Goal: Use online tool/utility: Utilize a website feature to perform a specific function

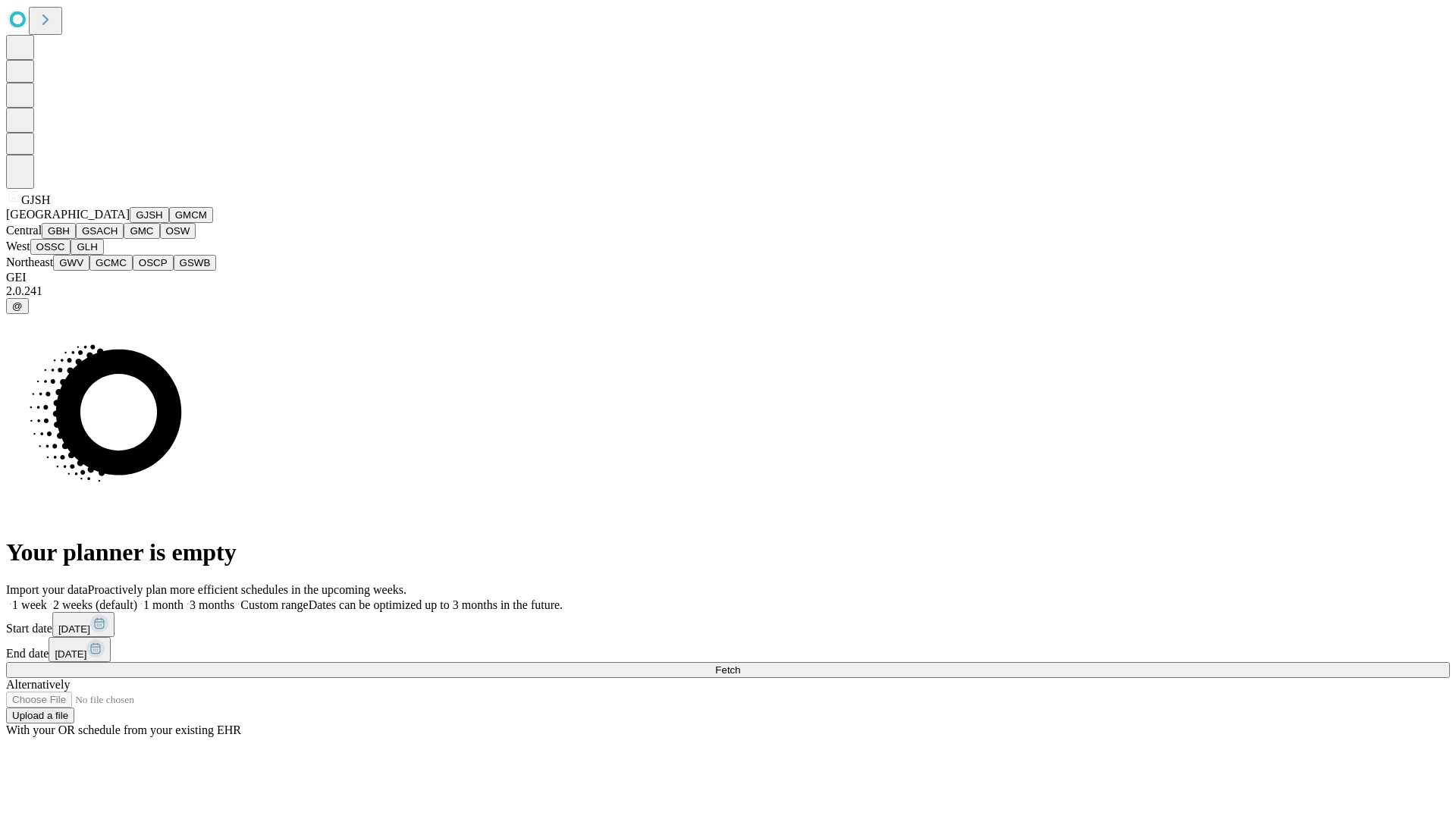
click at [130, 223] on button "GJSH" at bounding box center [149, 214] width 39 height 16
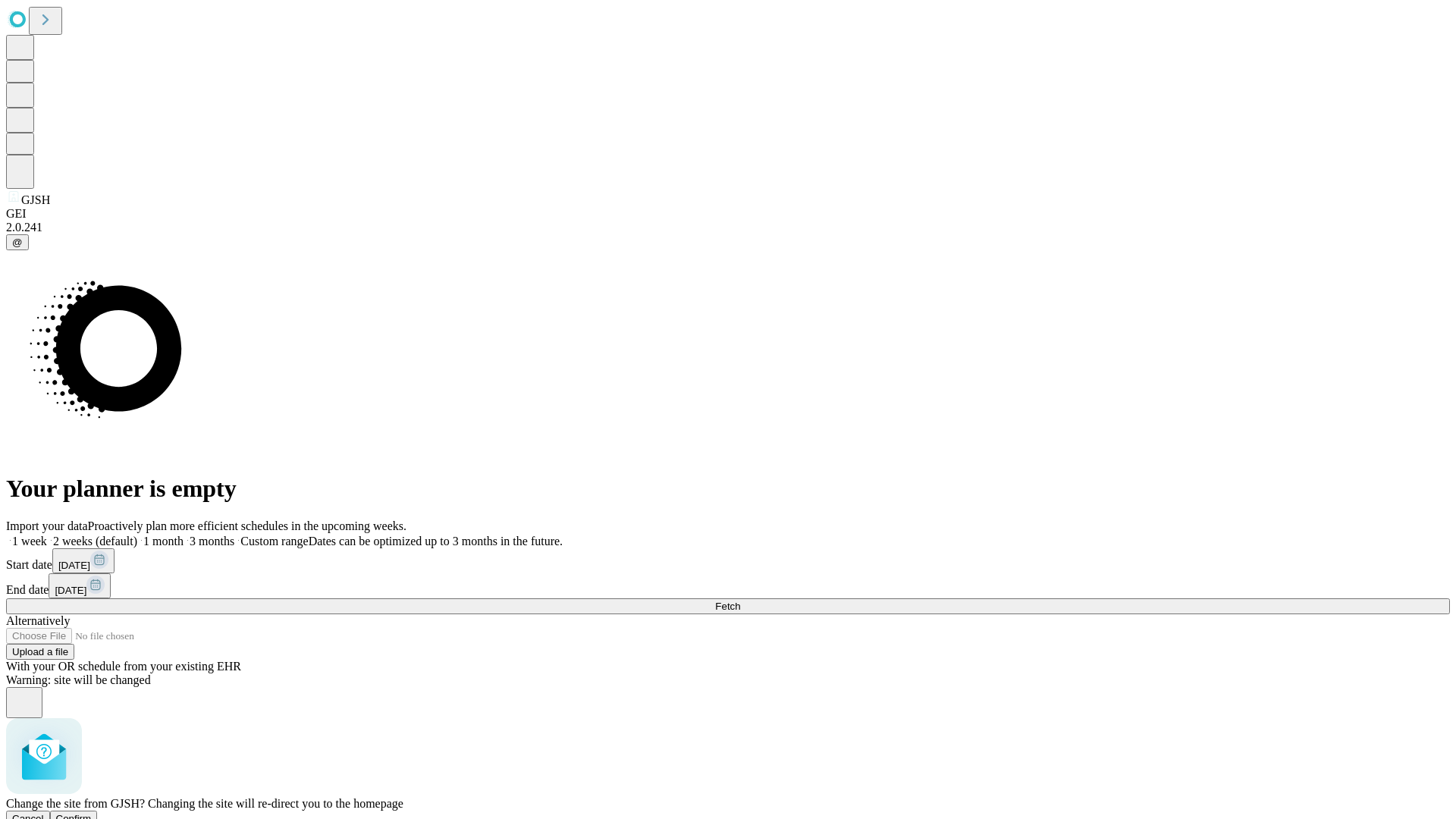
click at [91, 812] on span "Confirm" at bounding box center [73, 818] width 35 height 11
click at [184, 534] on label "1 month" at bounding box center [160, 541] width 47 height 13
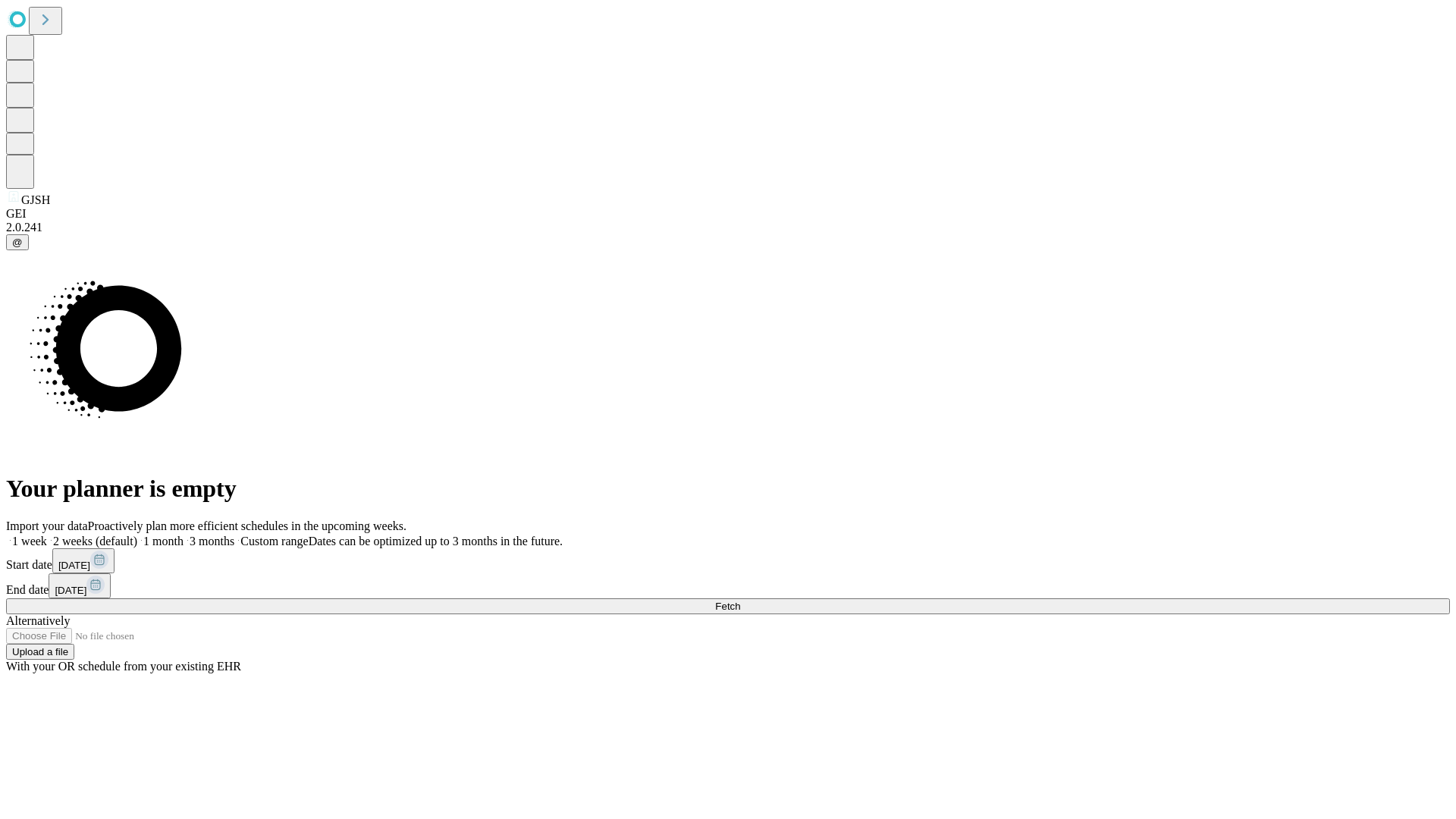
click at [740, 600] on span "Fetch" at bounding box center [728, 606] width 25 height 11
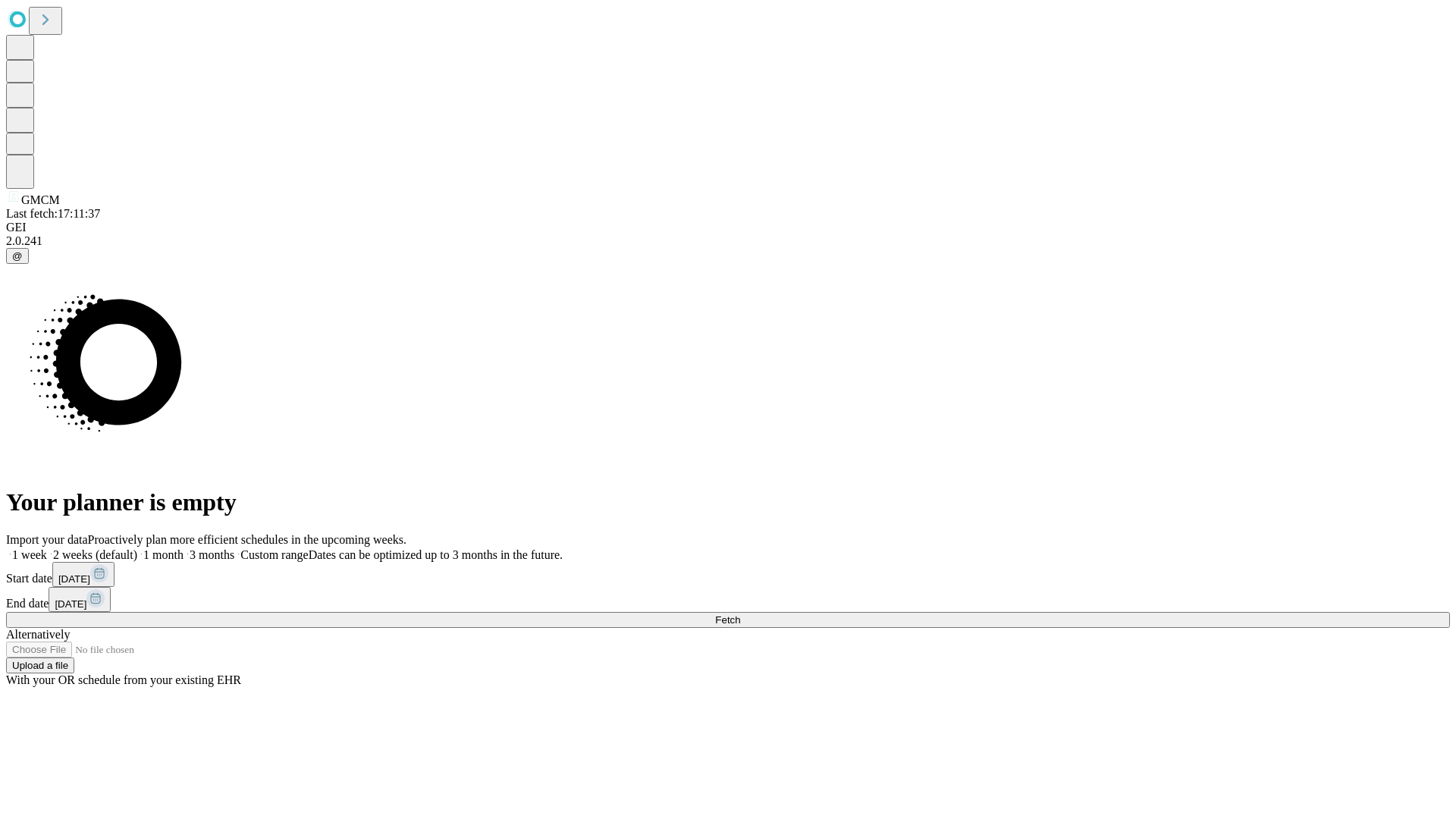
click at [740, 614] on span "Fetch" at bounding box center [728, 620] width 25 height 11
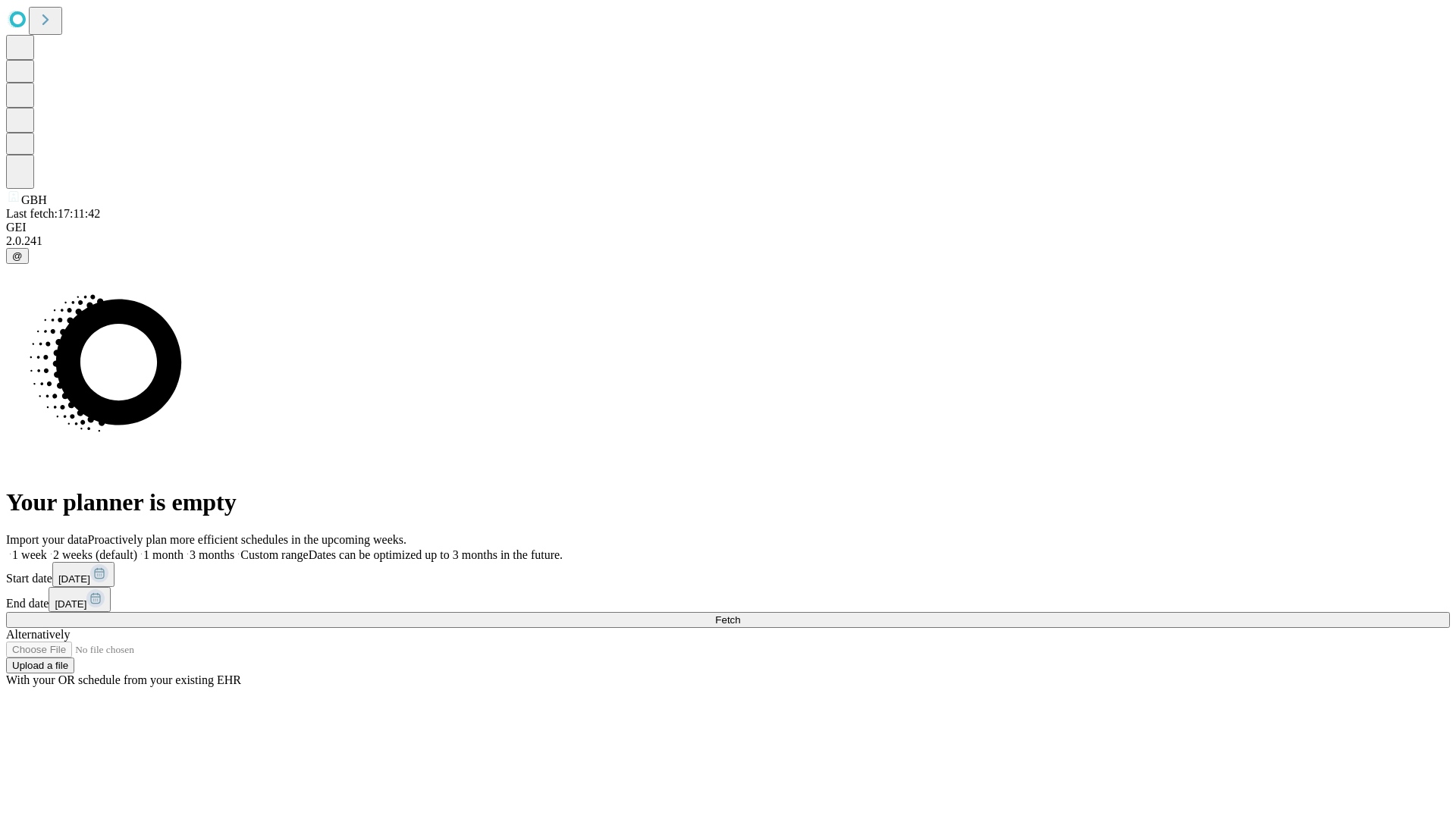
click at [184, 548] on label "1 month" at bounding box center [160, 554] width 47 height 13
click at [740, 614] on span "Fetch" at bounding box center [728, 620] width 25 height 11
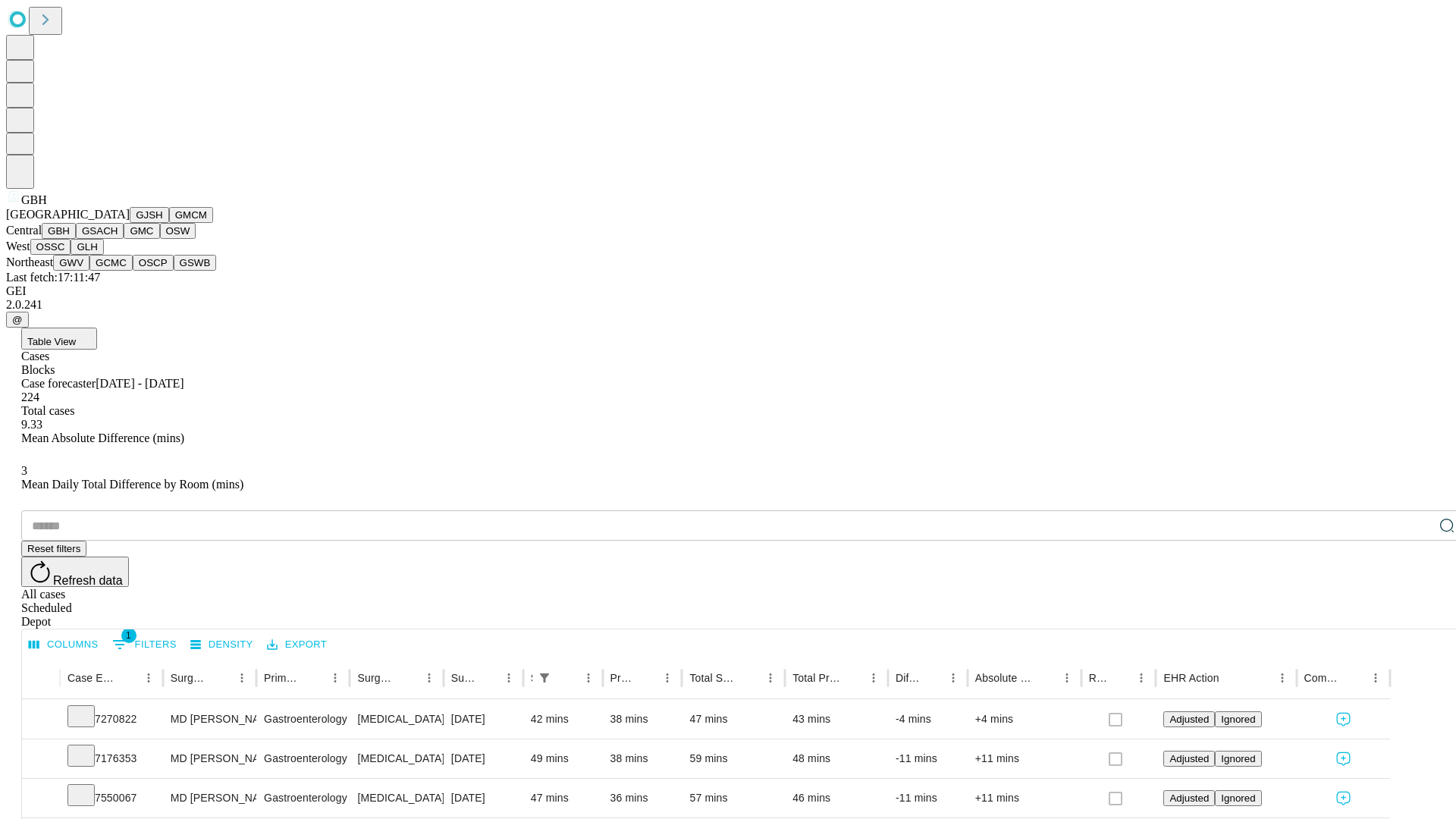
click at [117, 239] on button "GSACH" at bounding box center [100, 230] width 48 height 16
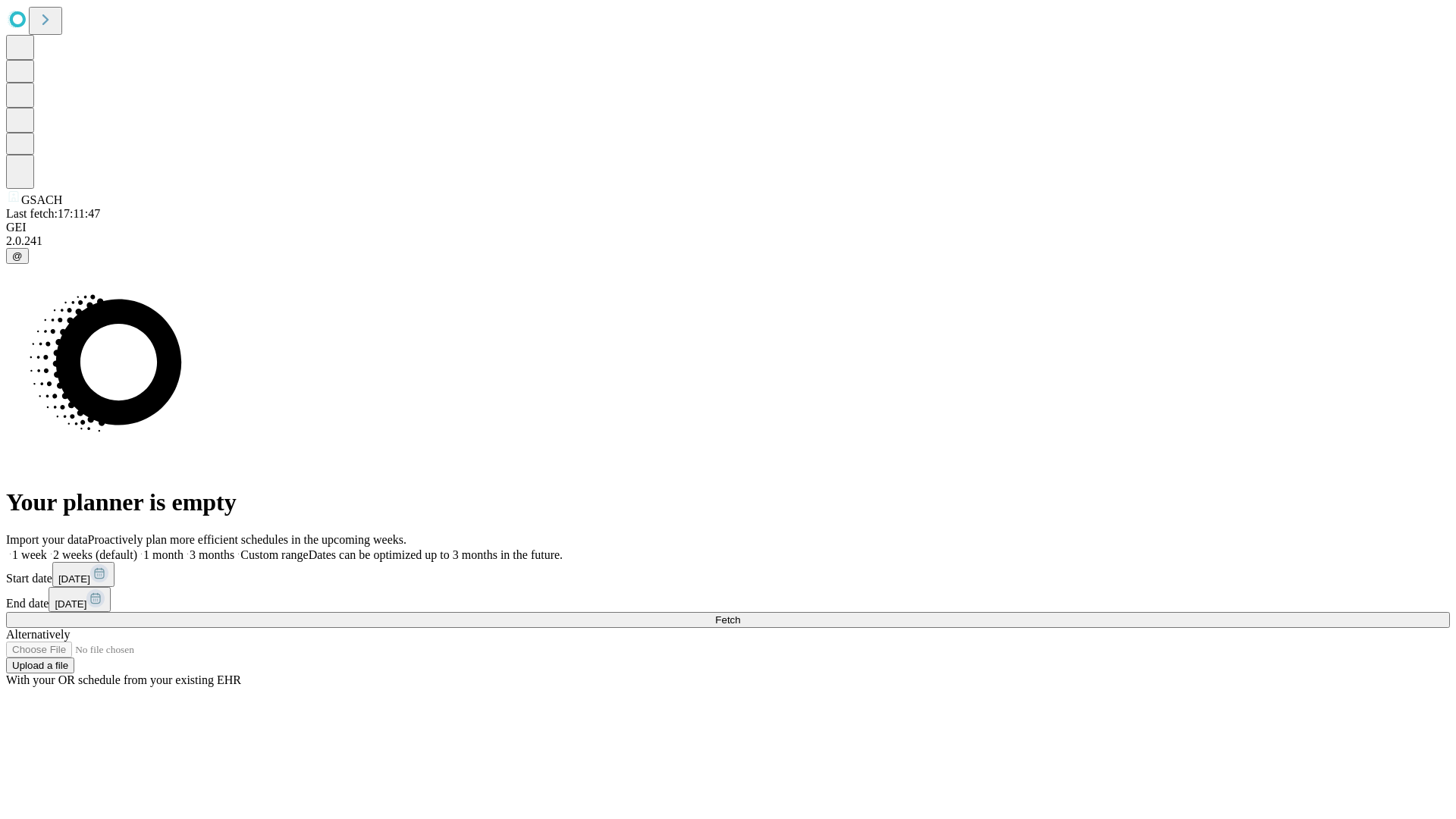
click at [184, 548] on label "1 month" at bounding box center [160, 554] width 47 height 13
click at [740, 614] on span "Fetch" at bounding box center [728, 620] width 25 height 11
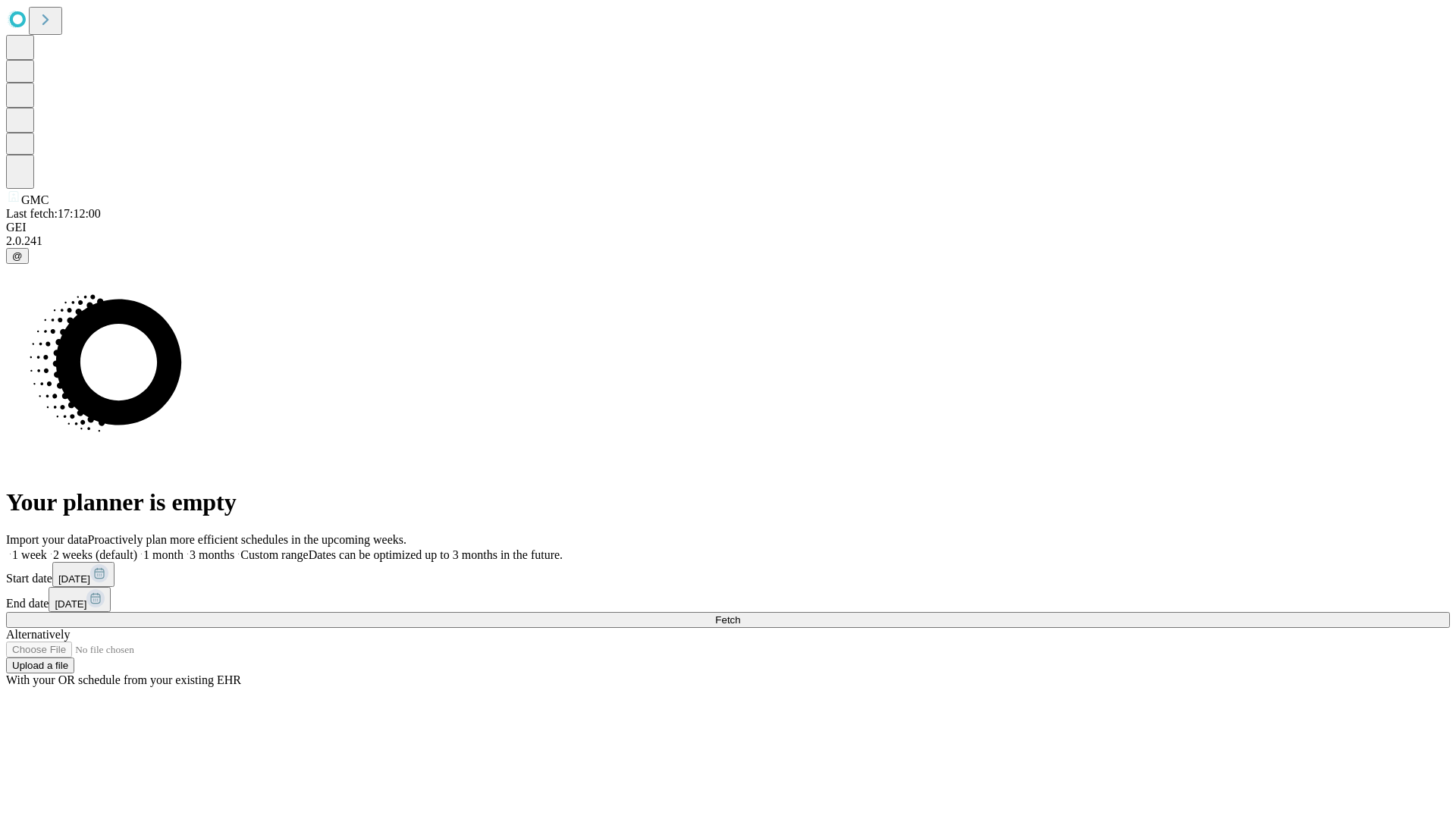
click at [184, 548] on label "1 month" at bounding box center [160, 554] width 47 height 13
click at [740, 614] on span "Fetch" at bounding box center [728, 620] width 25 height 11
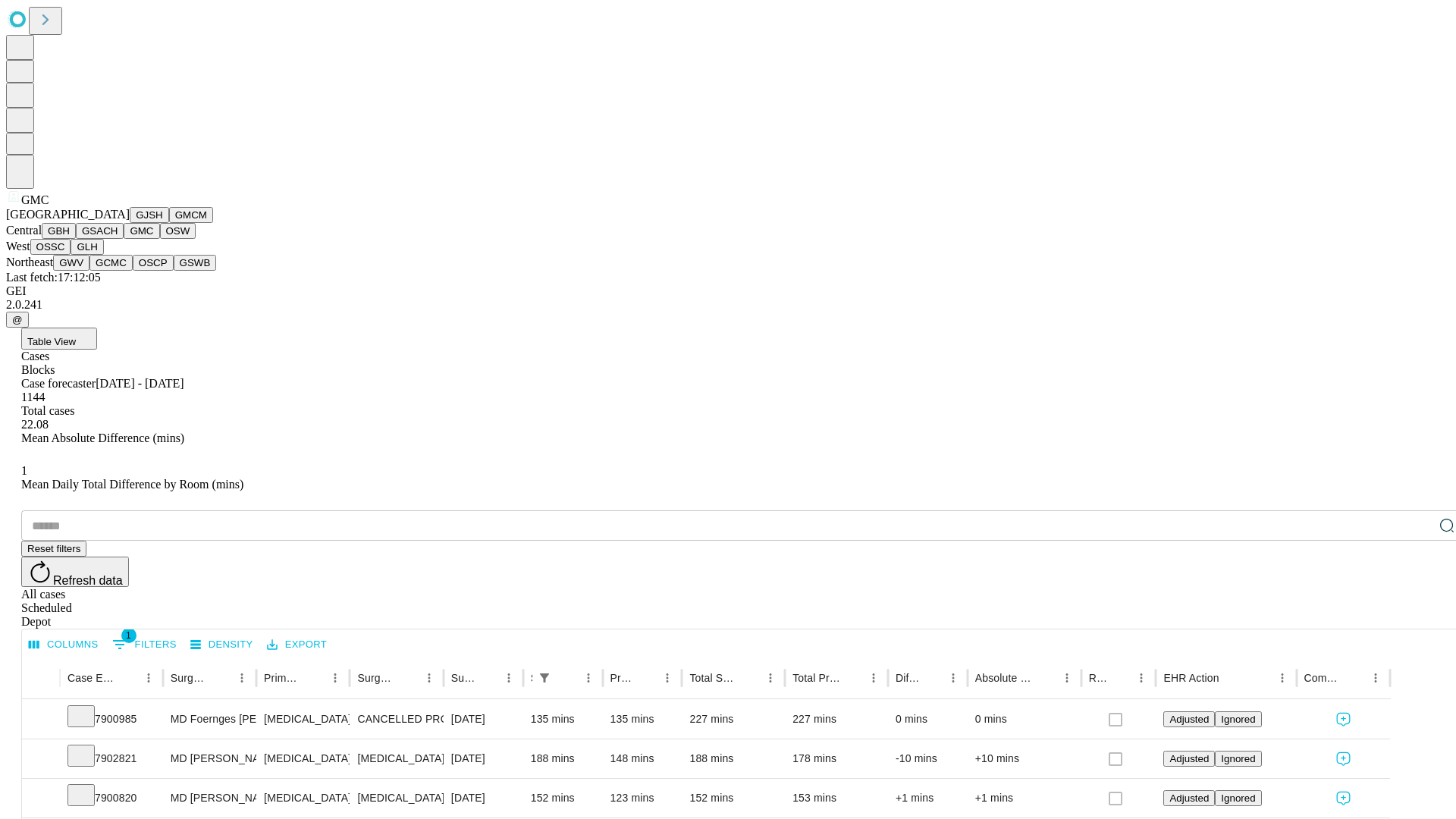
click at [160, 239] on button "OSW" at bounding box center [178, 230] width 36 height 16
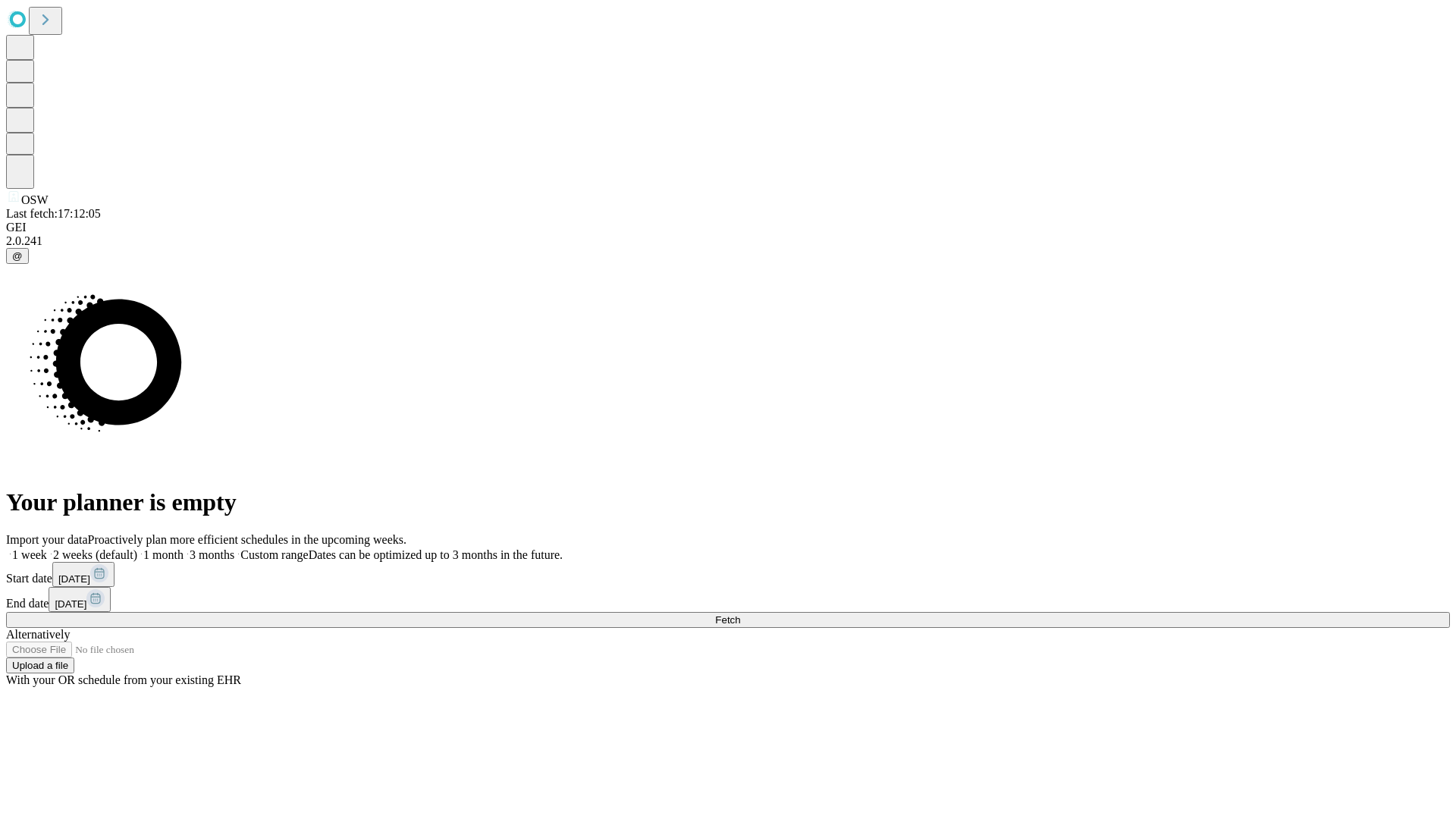
click at [184, 548] on label "1 month" at bounding box center [160, 554] width 47 height 13
click at [740, 614] on span "Fetch" at bounding box center [728, 620] width 25 height 11
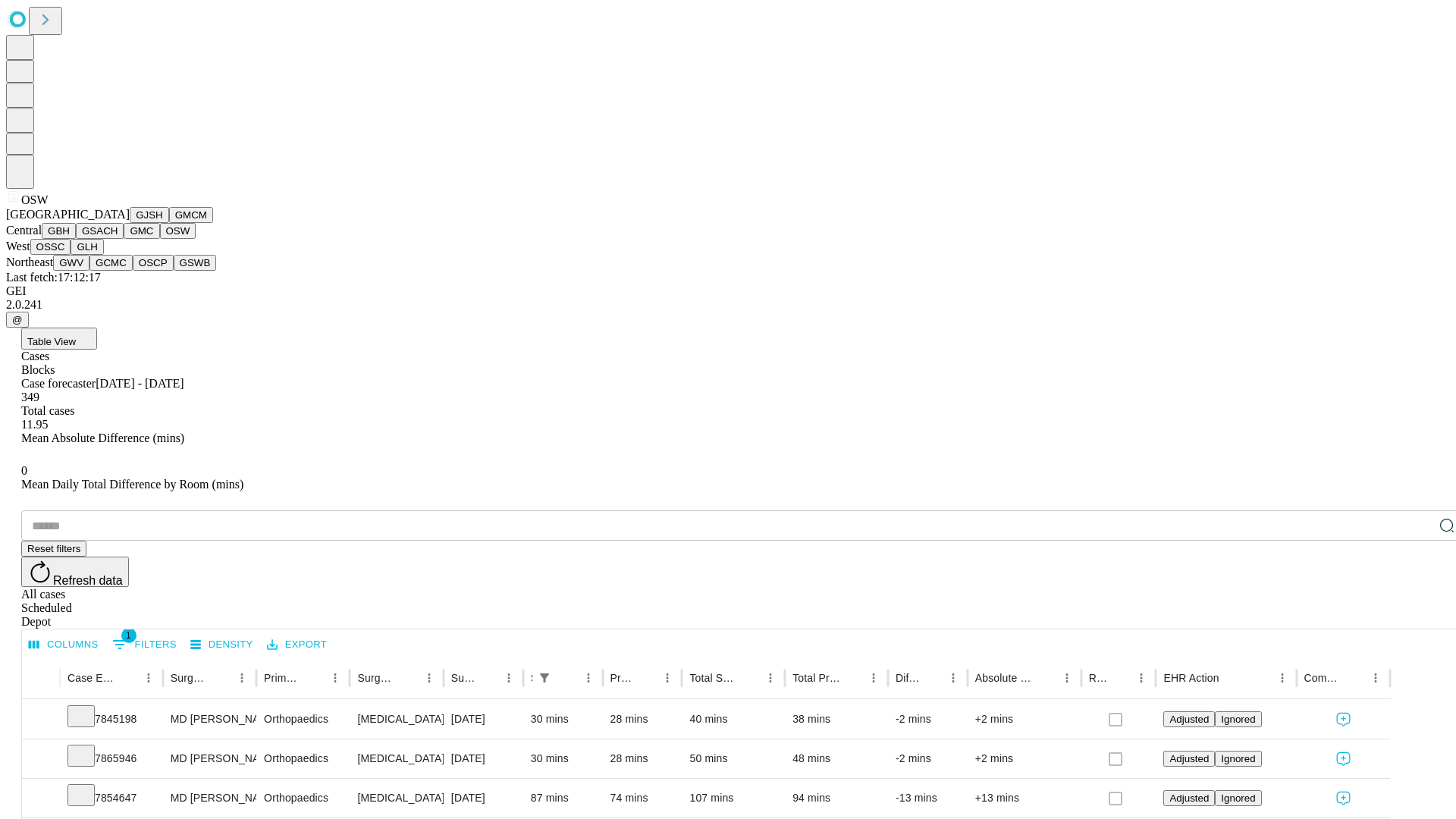
click at [71, 254] on button "OSSC" at bounding box center [51, 247] width 41 height 16
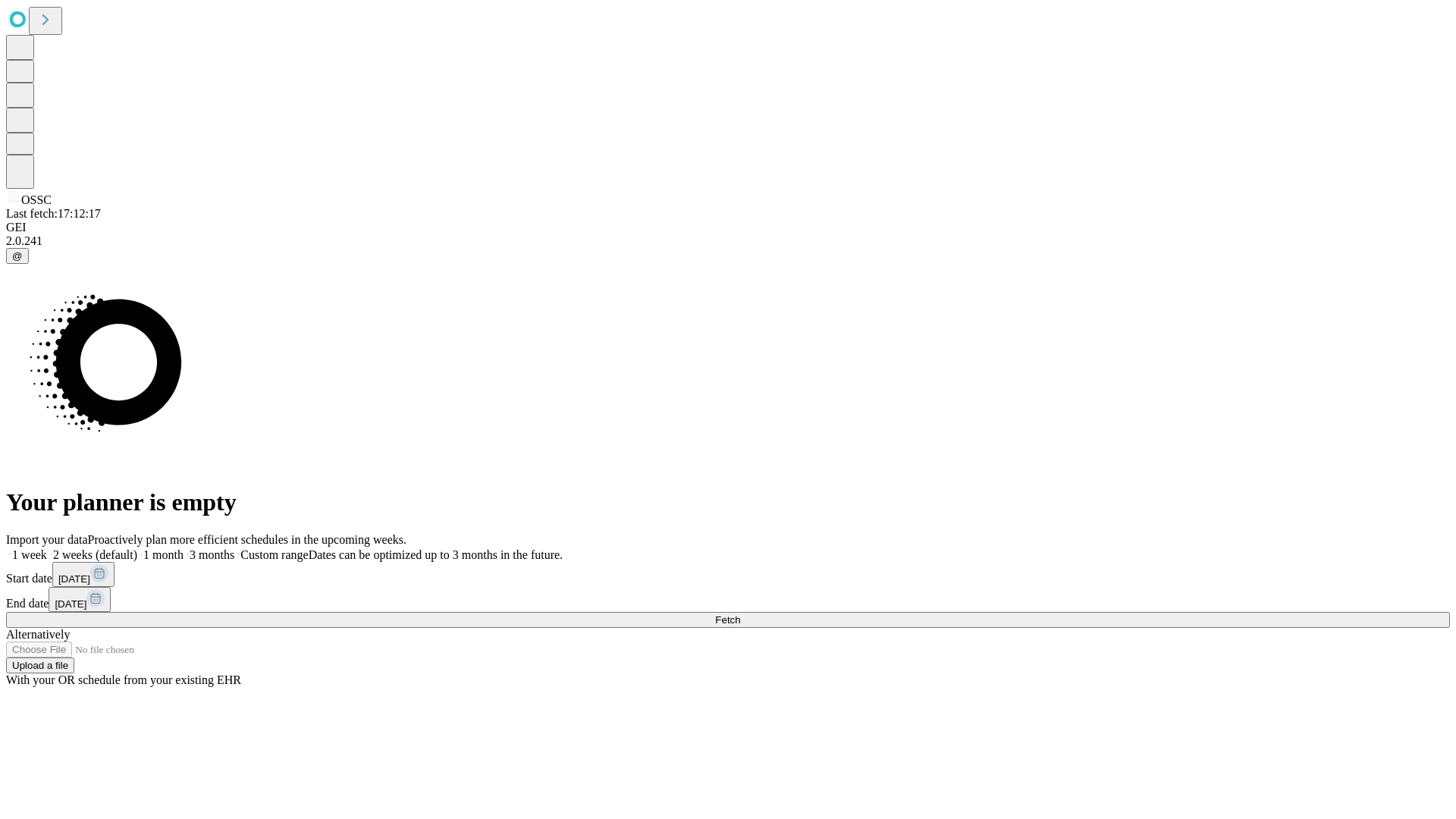
click at [184, 548] on label "1 month" at bounding box center [160, 554] width 47 height 13
click at [740, 614] on span "Fetch" at bounding box center [728, 620] width 25 height 11
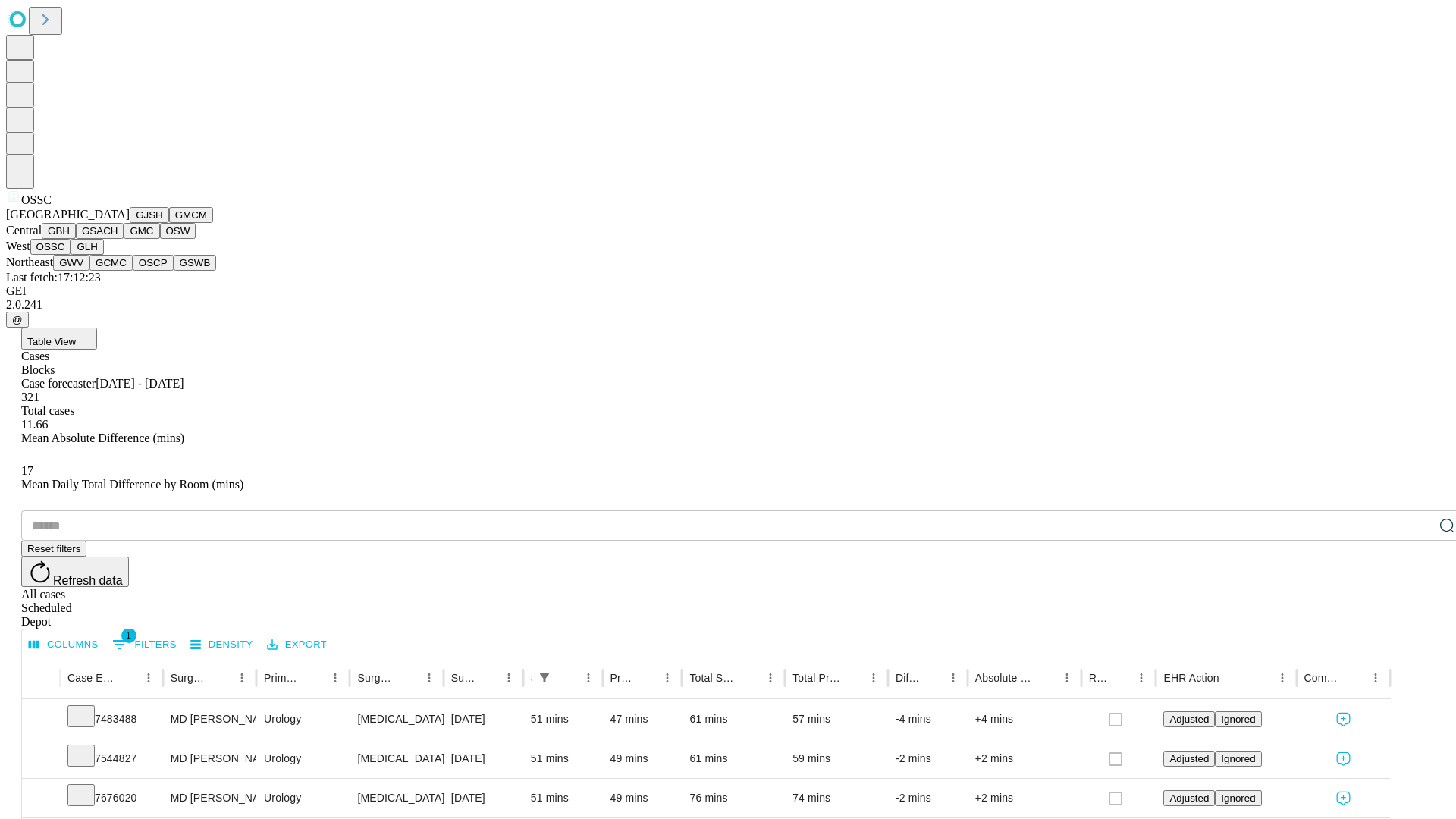
click at [103, 254] on button "GLH" at bounding box center [87, 247] width 32 height 16
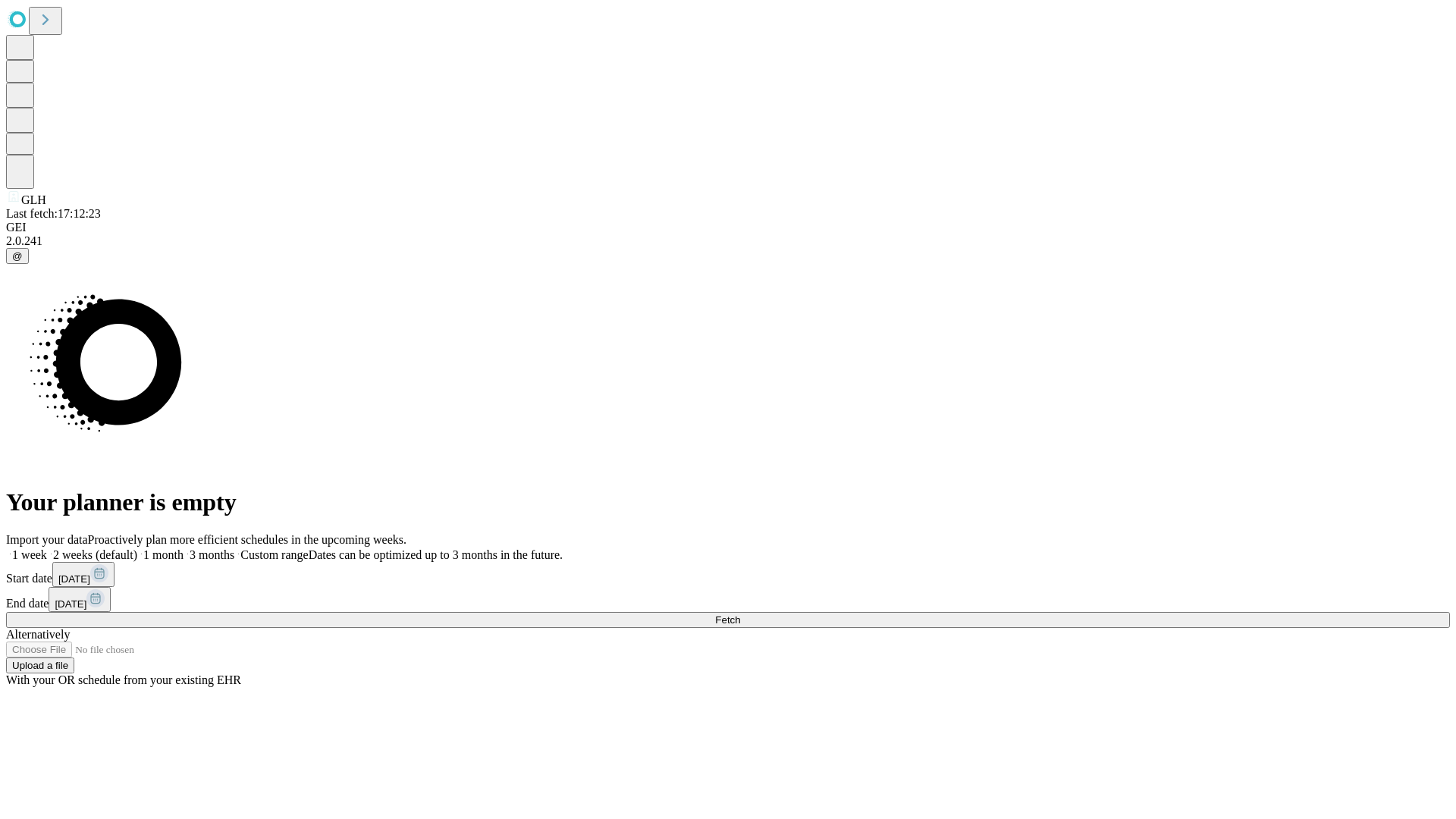
click at [740, 614] on span "Fetch" at bounding box center [728, 620] width 25 height 11
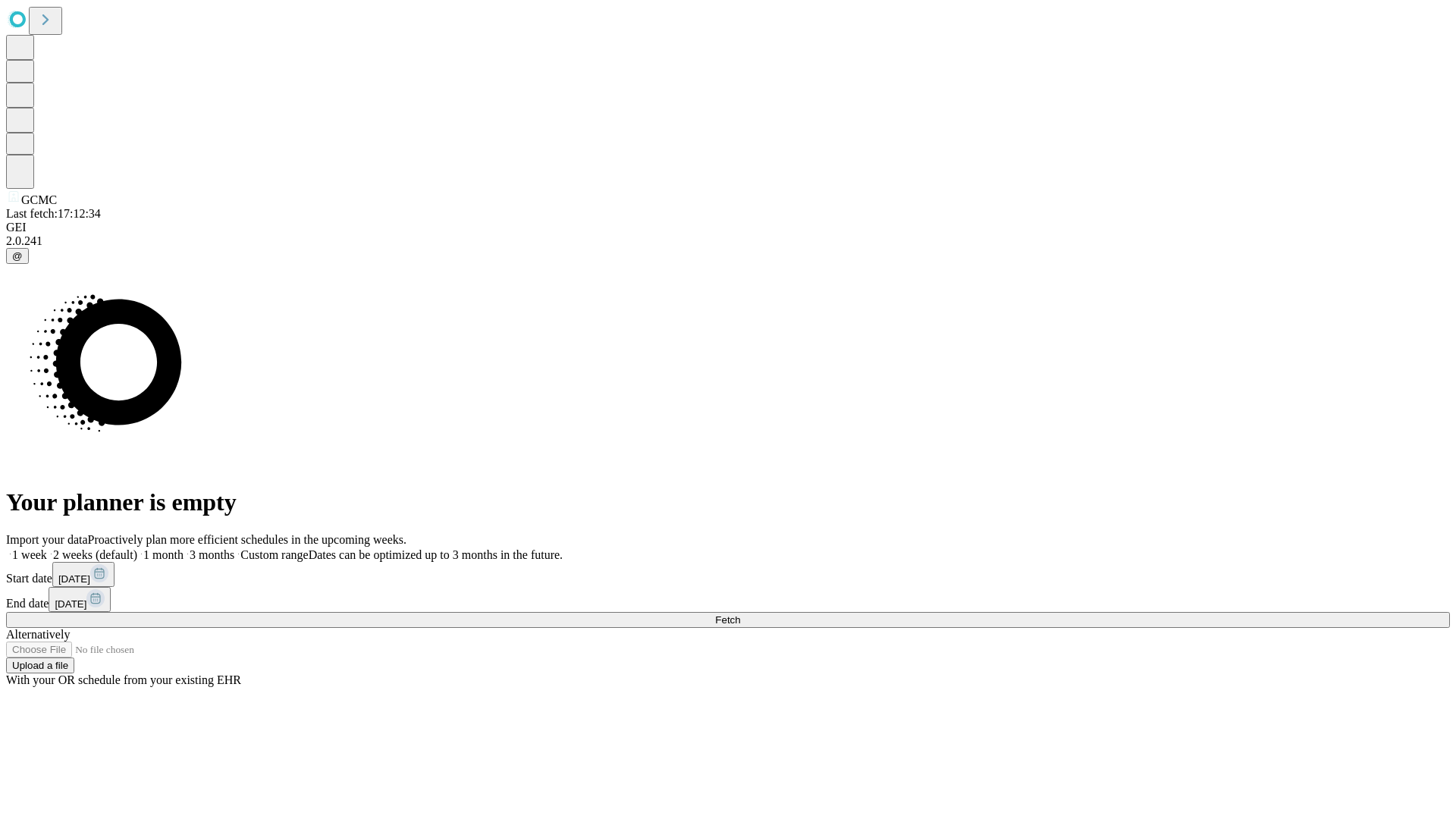
click at [184, 548] on label "1 month" at bounding box center [160, 554] width 47 height 13
click at [740, 614] on span "Fetch" at bounding box center [728, 620] width 25 height 11
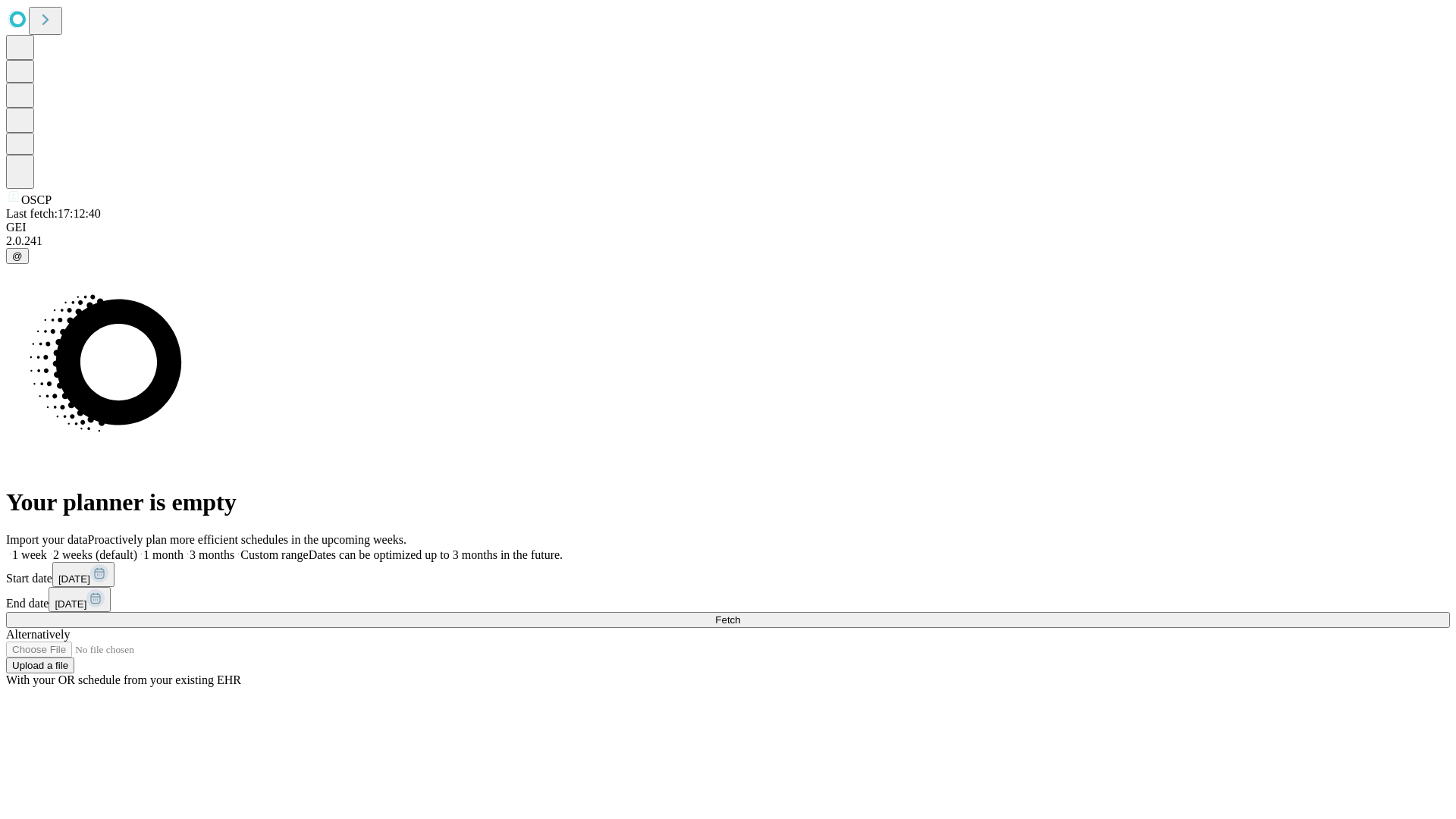
click at [184, 548] on label "1 month" at bounding box center [160, 554] width 47 height 13
click at [740, 614] on span "Fetch" at bounding box center [728, 620] width 25 height 11
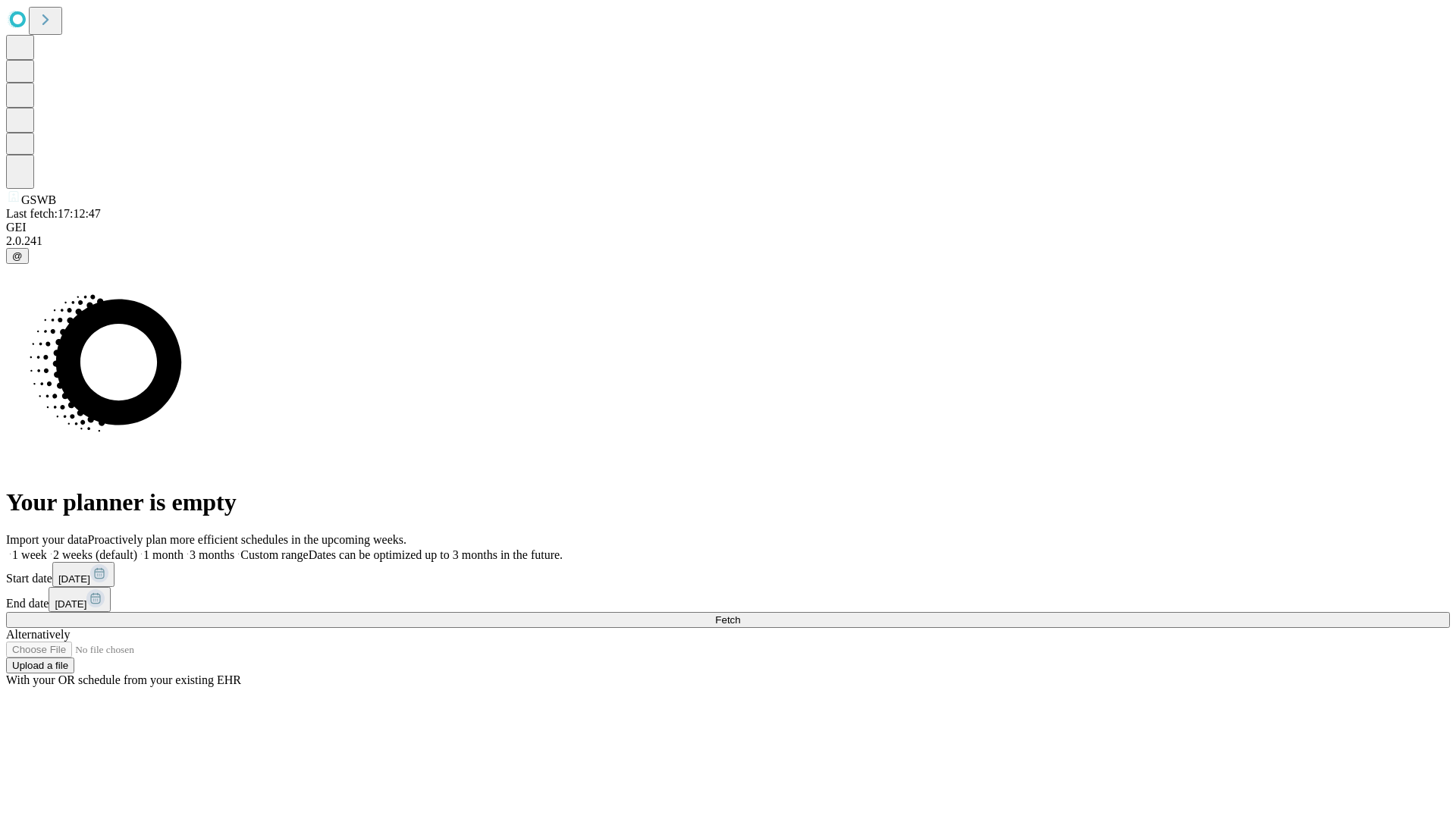
click at [740, 614] on span "Fetch" at bounding box center [728, 620] width 25 height 11
